Goal: Navigation & Orientation: Find specific page/section

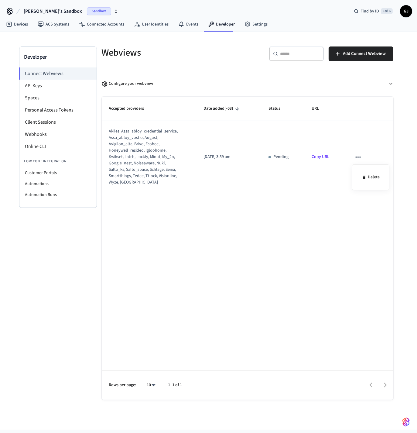
click at [354, 156] on div at bounding box center [208, 216] width 417 height 433
click at [156, 149] on div "akiles, assa_abloy_credential_service, assa_abloy_vostio, august, avigilon_alta…" at bounding box center [145, 156] width 72 height 57
click at [235, 160] on p "[DATE] 3:59 am" at bounding box center [229, 157] width 50 height 6
click at [55, 132] on li "Webhooks" at bounding box center [57, 134] width 77 height 12
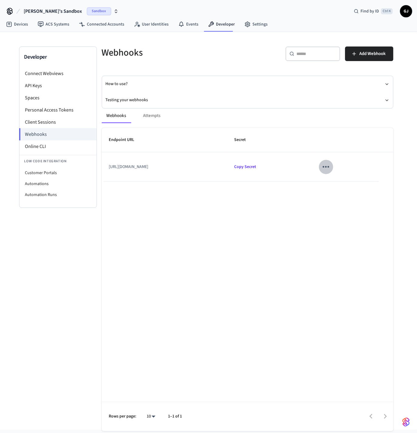
click at [329, 168] on icon "sticky table" at bounding box center [326, 167] width 6 height 2
click at [151, 125] on div at bounding box center [208, 216] width 417 height 433
click at [147, 119] on div "Webhooks Attempts" at bounding box center [248, 115] width 292 height 15
click at [151, 117] on div "Webhooks Attempts" at bounding box center [248, 115] width 292 height 15
drag, startPoint x: 159, startPoint y: 117, endPoint x: 243, endPoint y: 156, distance: 93.0
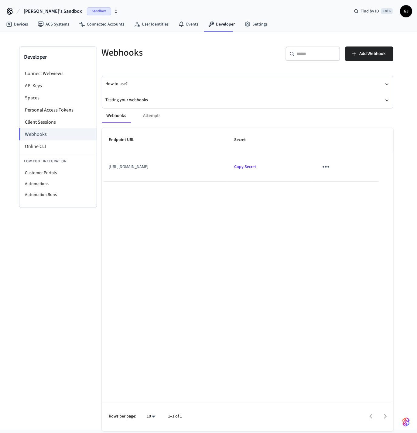
click at [158, 117] on div "Webhooks Attempts" at bounding box center [248, 115] width 292 height 15
click at [330, 169] on icon "sticky table" at bounding box center [325, 166] width 9 height 9
click at [365, 185] on li "Edit" at bounding box center [367, 185] width 29 height 16
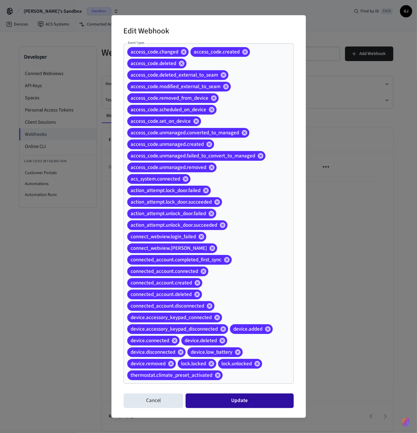
click at [254, 406] on button "Update" at bounding box center [240, 400] width 108 height 15
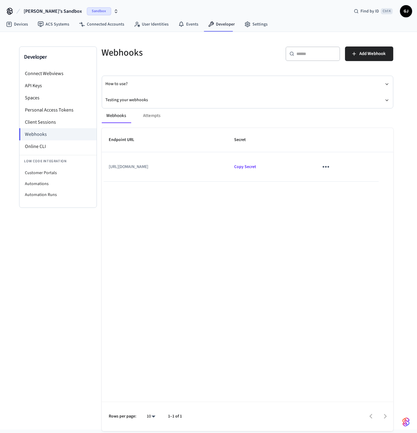
click at [156, 103] on div "Webhooks Attempts Endpoint URL Secret https://staging.app.rentalhomeautomator.c…" at bounding box center [243, 266] width 299 height 330
click at [143, 100] on button "Testing your webhooks" at bounding box center [248, 100] width 284 height 16
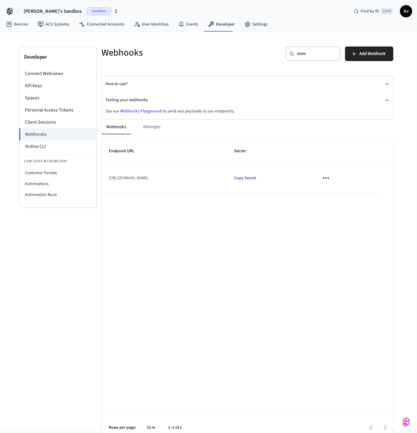
click at [152, 112] on link "Webhooks Playground" at bounding box center [141, 111] width 41 height 6
click at [64, 173] on li "Customer Portals" at bounding box center [57, 172] width 77 height 11
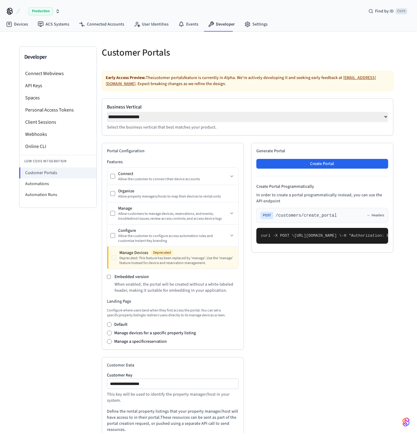
select select "**********"
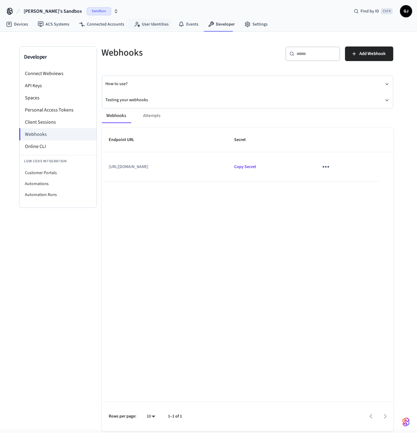
click at [142, 34] on div "Developer Connect Webviews API Keys Spaces Personal Access Tokens Client Sessio…" at bounding box center [208, 218] width 389 height 372
click at [142, 26] on link "User Identities" at bounding box center [151, 24] width 44 height 11
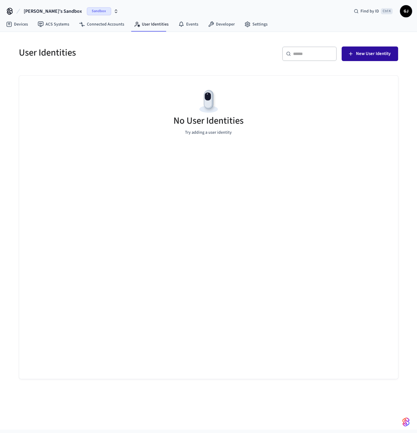
click at [375, 54] on span "New User Identity" at bounding box center [373, 54] width 35 height 8
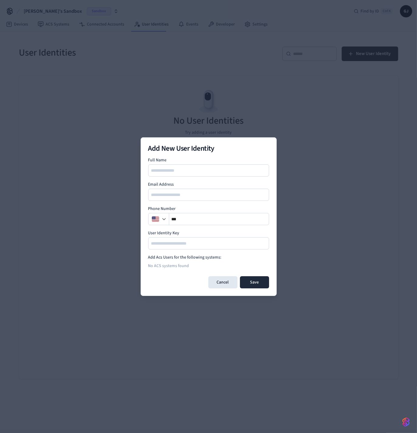
click at [182, 100] on body "[PERSON_NAME]'s Sandbox Sandbox Find by ID Ctrl K GJ Devices ACS Systems Connec…" at bounding box center [208, 214] width 417 height 429
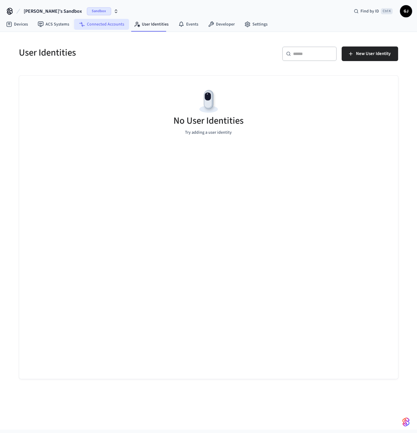
click at [118, 25] on link "Connected Accounts" at bounding box center [101, 24] width 55 height 11
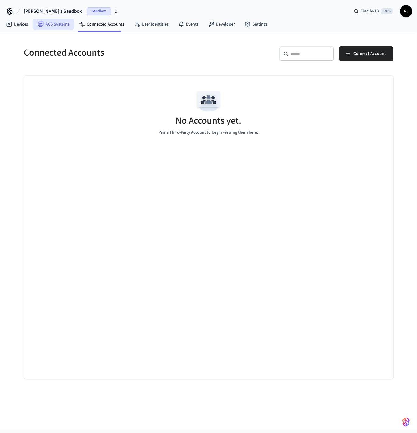
click at [47, 24] on link "ACS Systems" at bounding box center [53, 24] width 41 height 11
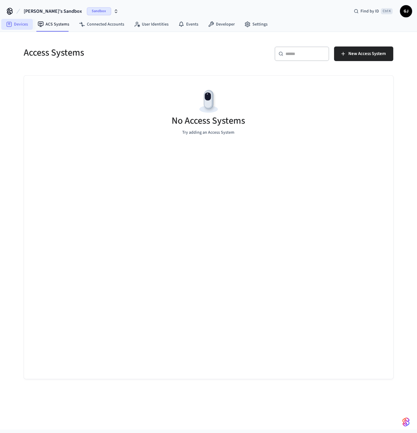
click at [26, 25] on link "Devices" at bounding box center [17, 24] width 32 height 11
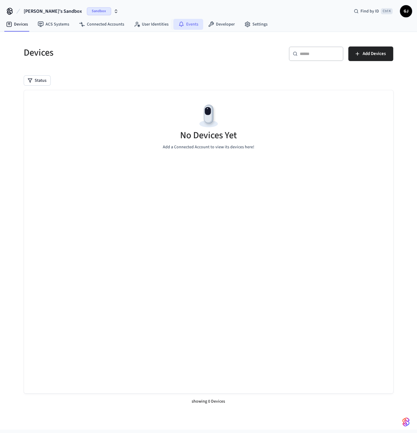
click at [191, 25] on link "Events" at bounding box center [188, 24] width 30 height 11
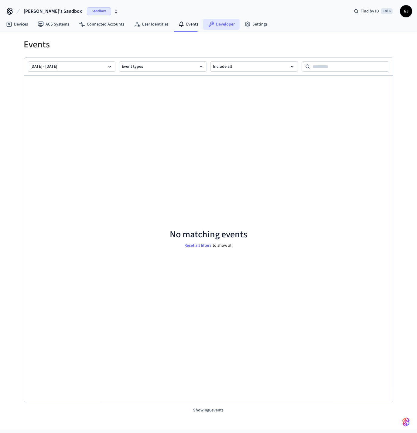
click at [219, 21] on link "Developer" at bounding box center [221, 24] width 36 height 11
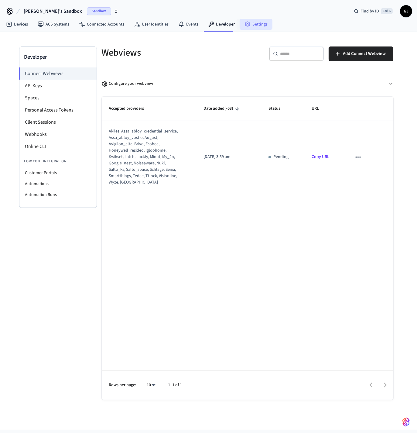
click at [257, 26] on link "Settings" at bounding box center [256, 24] width 33 height 11
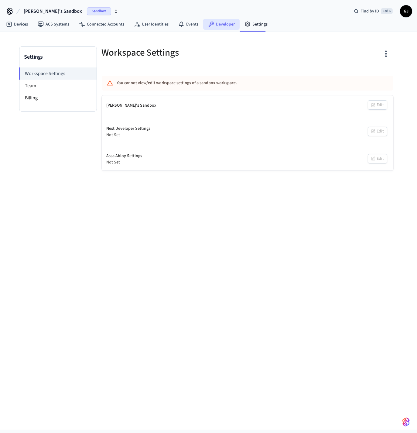
click at [223, 25] on link "Developer" at bounding box center [221, 24] width 36 height 11
